Goal: Information Seeking & Learning: Find specific fact

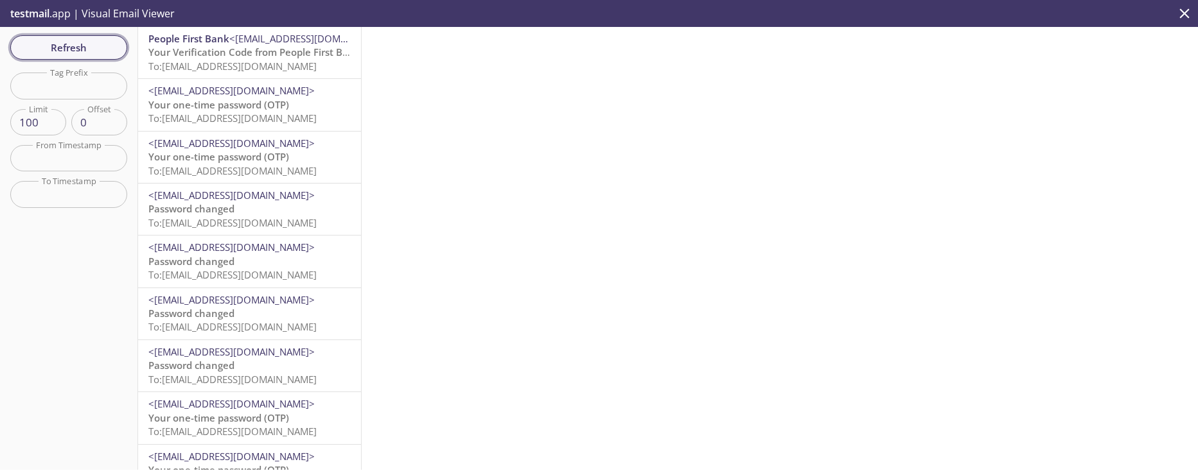
click at [66, 49] on span "Refresh" at bounding box center [69, 47] width 96 height 17
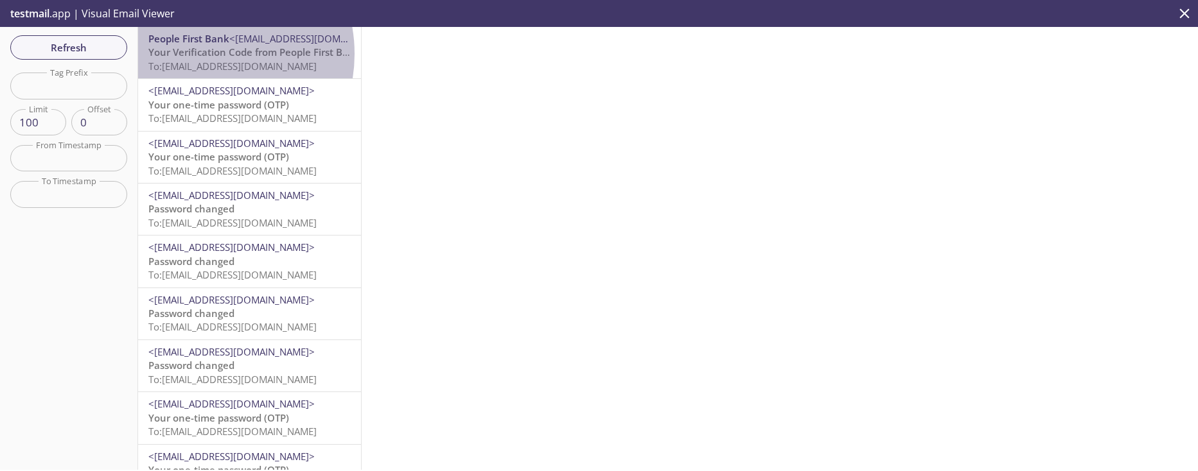
click at [198, 54] on span "Your Verification Code from People First Bank" at bounding box center [254, 52] width 212 height 13
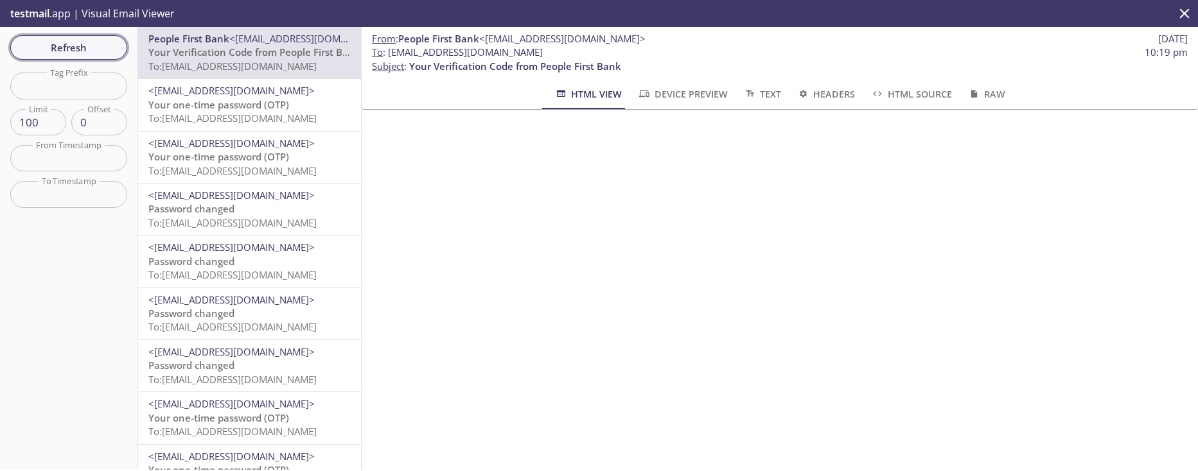
click at [68, 45] on span "Refresh" at bounding box center [69, 47] width 96 height 17
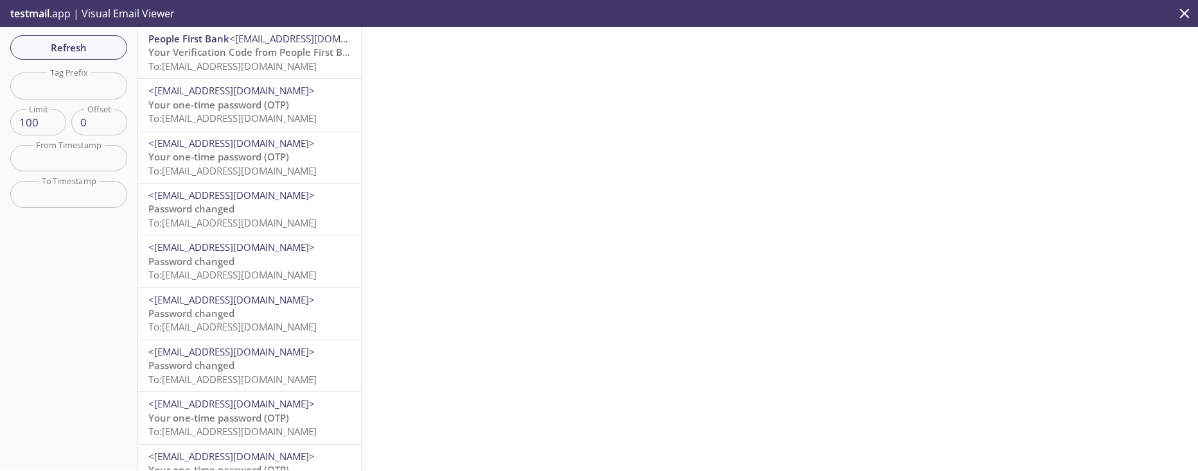
click at [197, 58] on span "Your Verification Code from People First Bank" at bounding box center [254, 52] width 212 height 13
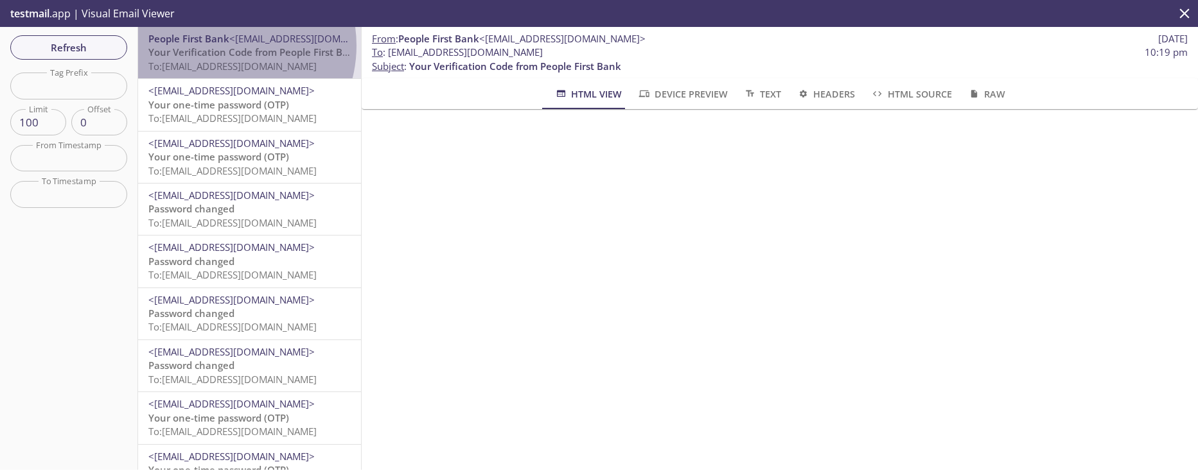
click at [223, 47] on span "Your Verification Code from People First Bank" at bounding box center [254, 52] width 212 height 13
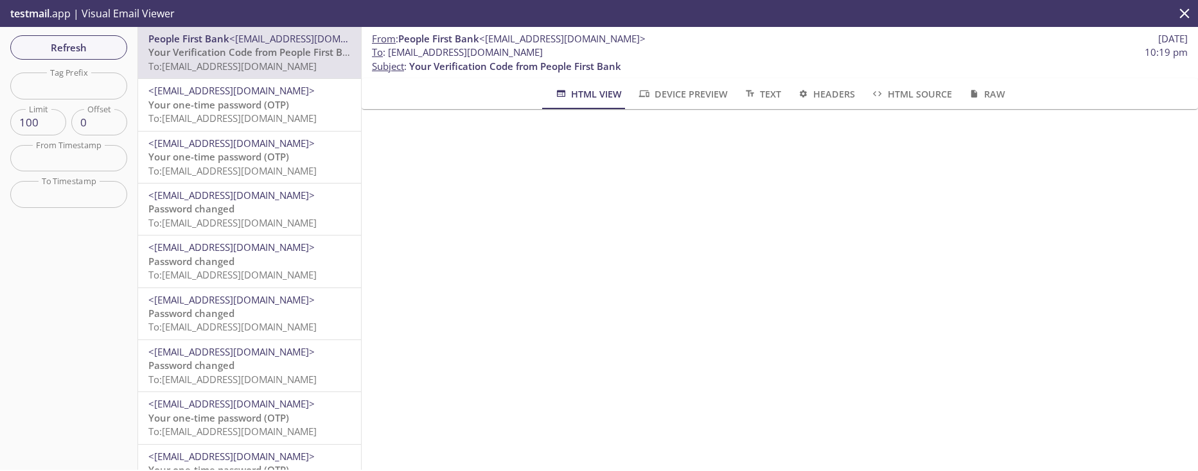
click at [225, 98] on span "Your one-time password (OTP)" at bounding box center [218, 104] width 141 height 13
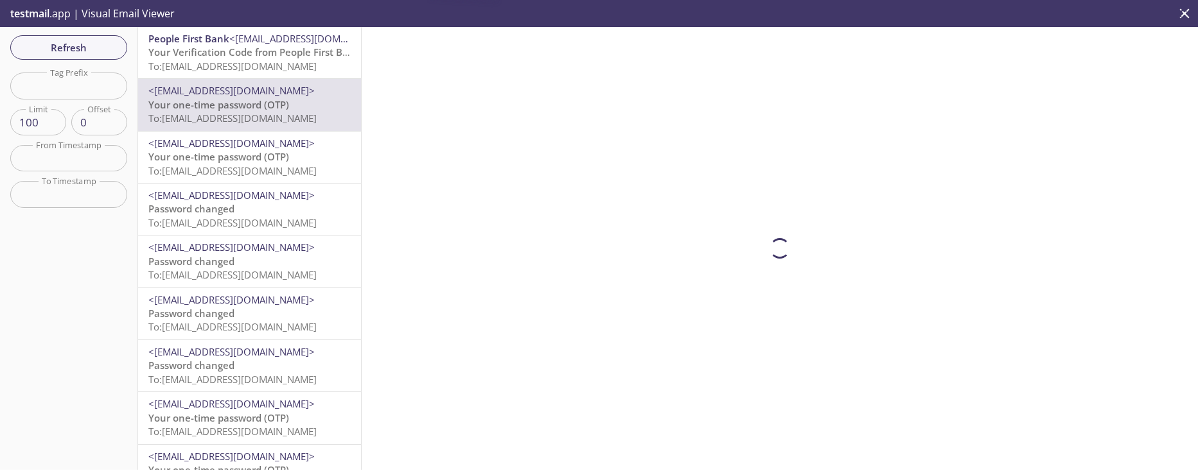
click at [214, 50] on span "Your Verification Code from People First Bank" at bounding box center [254, 52] width 212 height 13
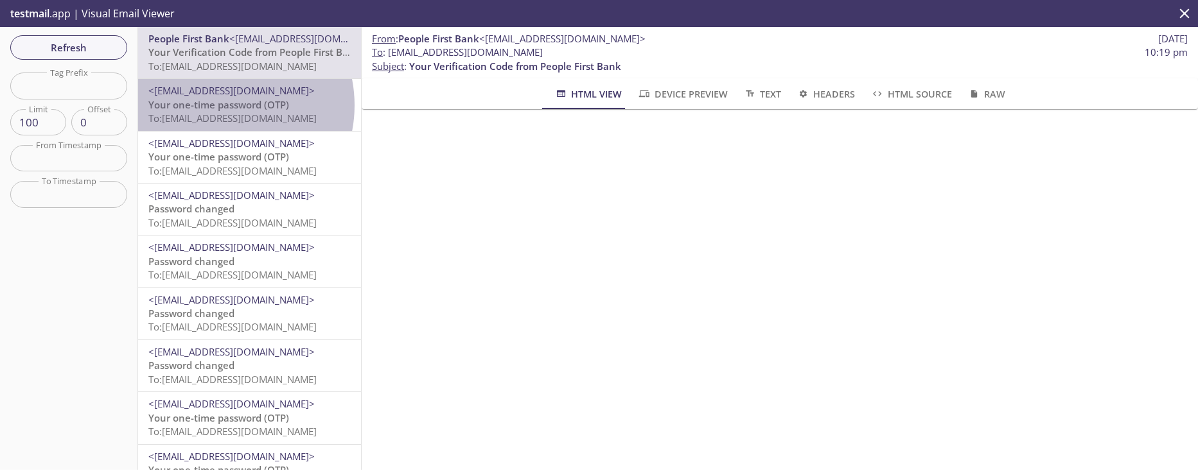
click at [217, 105] on span "Your one-time password (OTP)" at bounding box center [218, 104] width 141 height 13
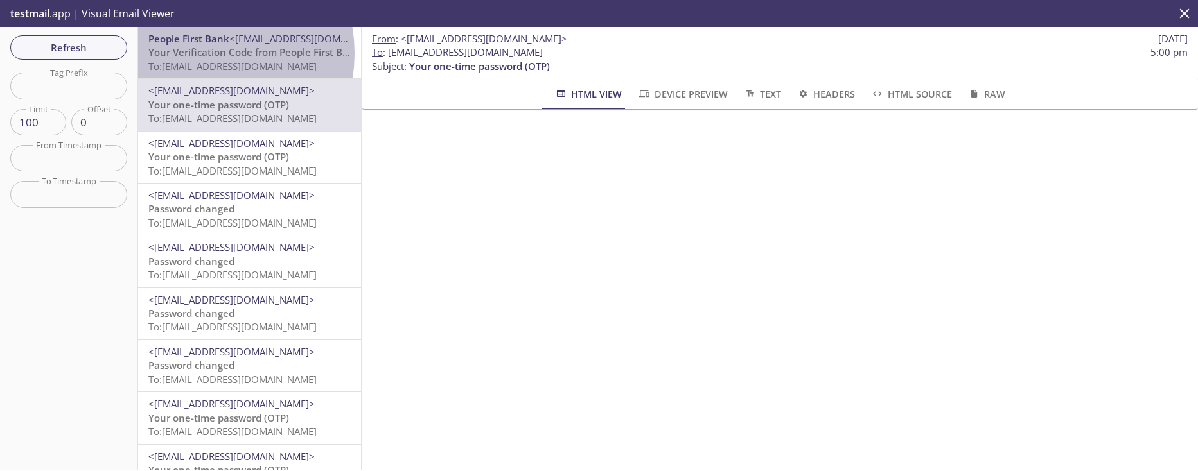
click at [198, 53] on span "Your Verification Code from People First Bank" at bounding box center [254, 52] width 212 height 13
